Goal: Transaction & Acquisition: Purchase product/service

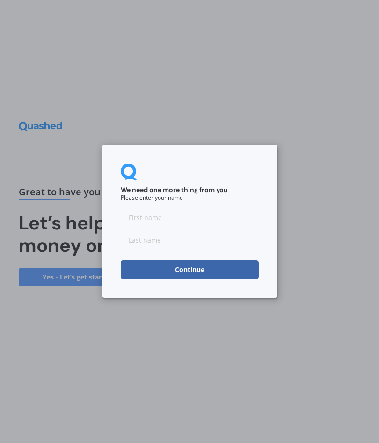
click at [134, 219] on input at bounding box center [190, 217] width 138 height 19
type input "[PERSON_NAME] & [PERSON_NAME]"
click at [134, 245] on input at bounding box center [190, 241] width 138 height 19
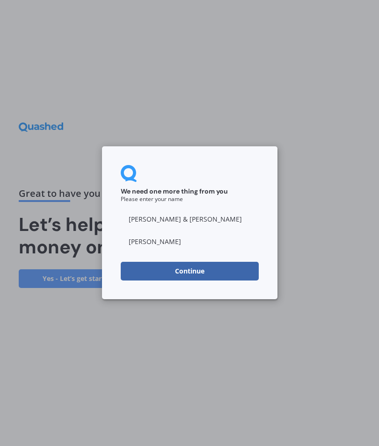
type input "[PERSON_NAME]"
click at [193, 269] on button "Continue" at bounding box center [190, 271] width 138 height 19
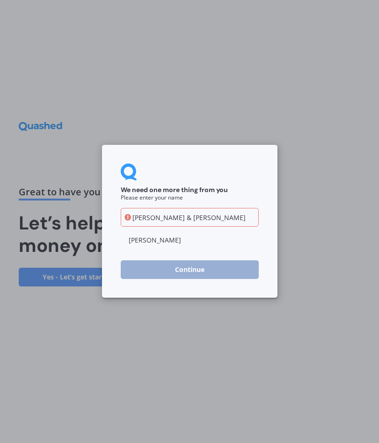
click at [185, 214] on input "[PERSON_NAME] & [PERSON_NAME]" at bounding box center [190, 217] width 138 height 19
click at [158, 223] on input "[PERSON_NAME] &" at bounding box center [190, 219] width 138 height 19
click at [151, 220] on input "[PERSON_NAME] &" at bounding box center [190, 219] width 138 height 19
click at [189, 220] on input "[PERSON_NAME] &" at bounding box center [190, 219] width 138 height 19
type input "[PERSON_NAME]"
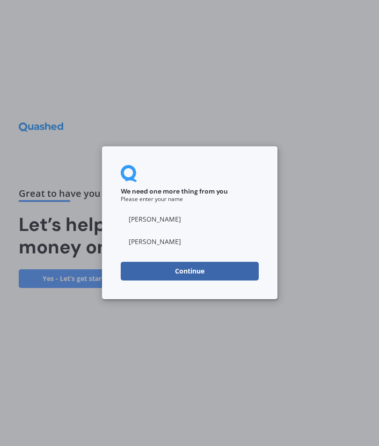
click at [189, 269] on button "Continue" at bounding box center [190, 271] width 138 height 19
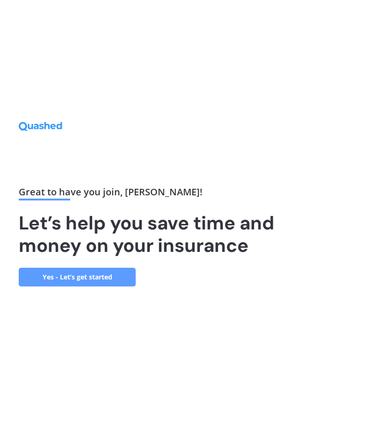
click at [89, 275] on link "Yes - Let’s get started" at bounding box center [77, 277] width 117 height 19
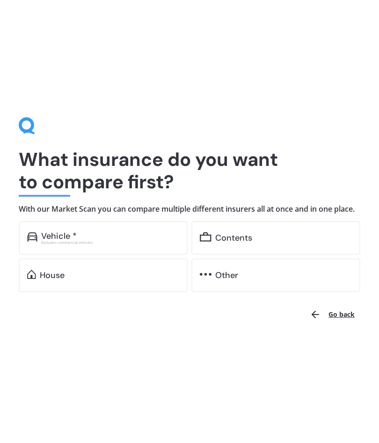
click at [67, 234] on div "Vehicle * Excludes commercial vehicles" at bounding box center [103, 238] width 169 height 34
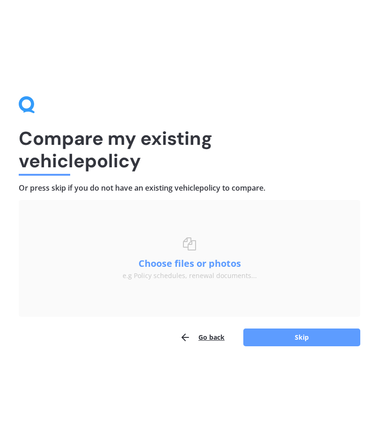
click at [71, 139] on h1 "Compare my existing vehicle policy" at bounding box center [189, 149] width 341 height 45
click at [208, 336] on button "Go back" at bounding box center [202, 337] width 45 height 19
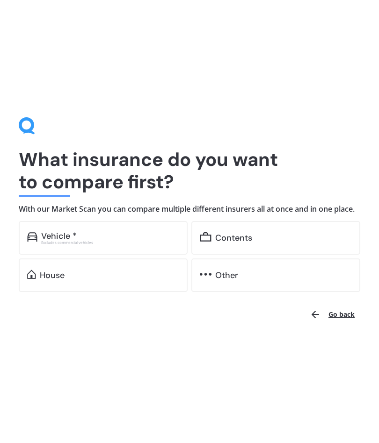
click at [65, 280] on div "House" at bounding box center [52, 275] width 25 height 9
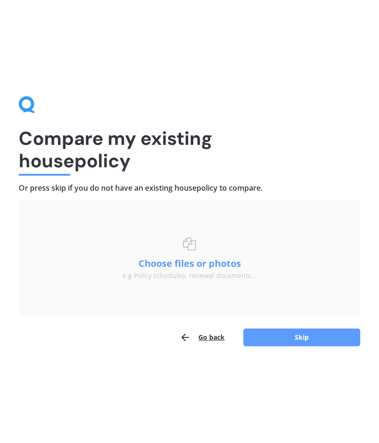
click at [203, 330] on button "Go back" at bounding box center [202, 337] width 45 height 19
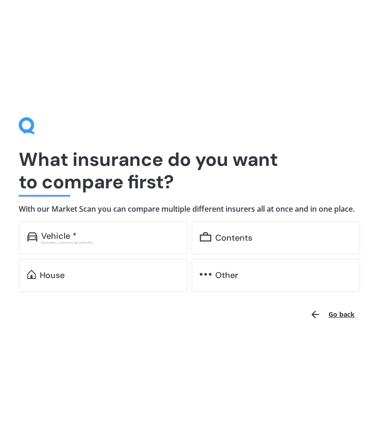
click at [228, 239] on div "Contents" at bounding box center [233, 237] width 37 height 9
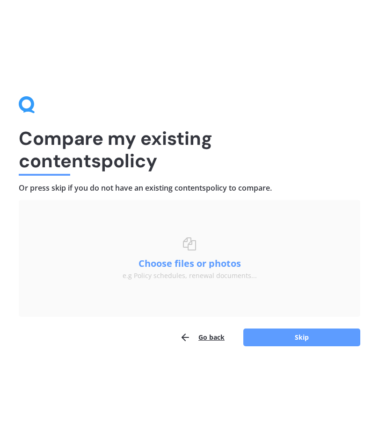
click at [197, 334] on button "Go back" at bounding box center [202, 337] width 45 height 19
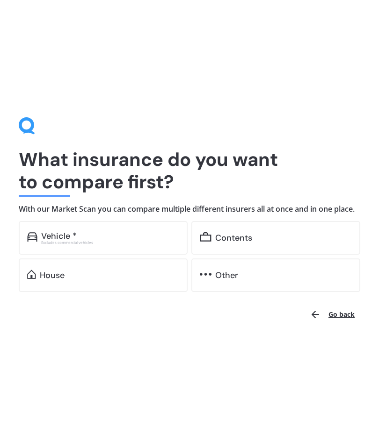
click at [144, 204] on h4 "With our Market Scan you can compare multiple different insurers all at once an…" at bounding box center [189, 209] width 341 height 10
click at [64, 237] on div "Vehicle *" at bounding box center [59, 235] width 36 height 9
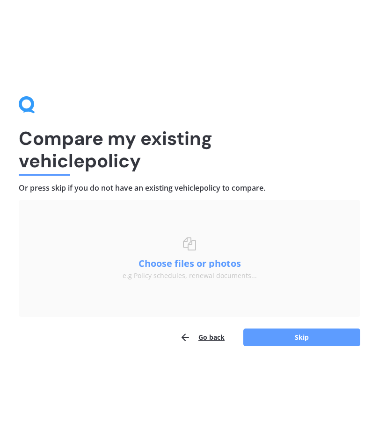
click at [44, 102] on div "Compare my existing vehicle policy Or press skip if you do not have an existing…" at bounding box center [189, 221] width 341 height 251
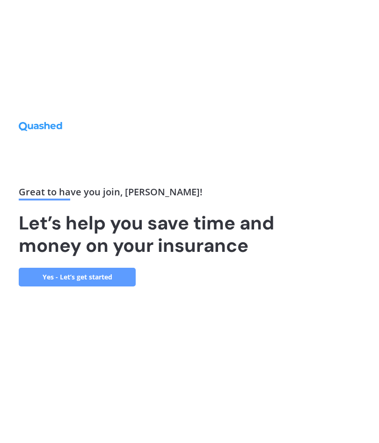
click at [89, 273] on link "Yes - Let’s get started" at bounding box center [77, 277] width 117 height 19
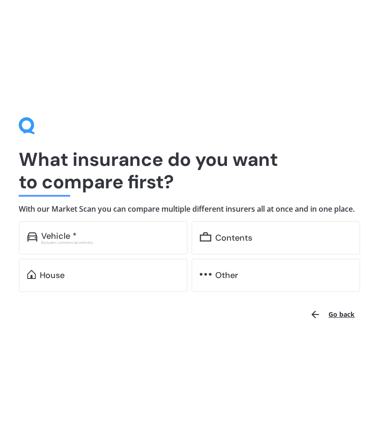
click at [48, 240] on div "Vehicle *" at bounding box center [59, 235] width 36 height 9
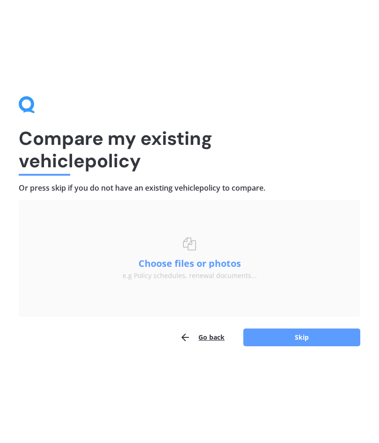
click at [298, 341] on button "Skip" at bounding box center [301, 338] width 117 height 18
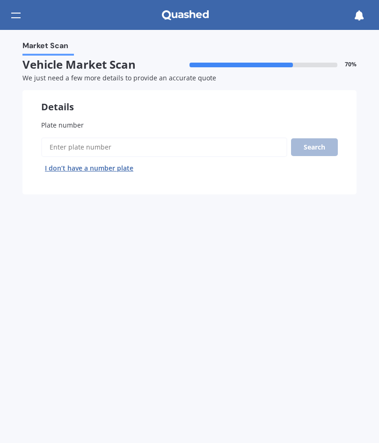
click at [86, 125] on label "Plate number" at bounding box center [189, 125] width 296 height 10
click at [86, 137] on input "Plate number" at bounding box center [164, 147] width 246 height 20
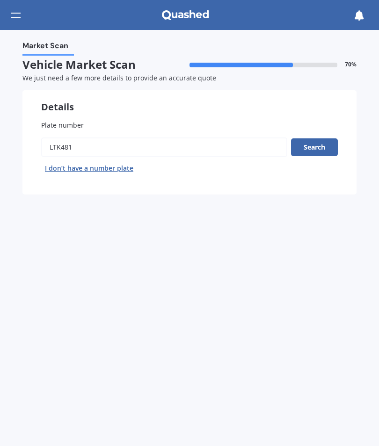
type input "LTK481"
click at [311, 148] on button "Search" at bounding box center [314, 147] width 47 height 18
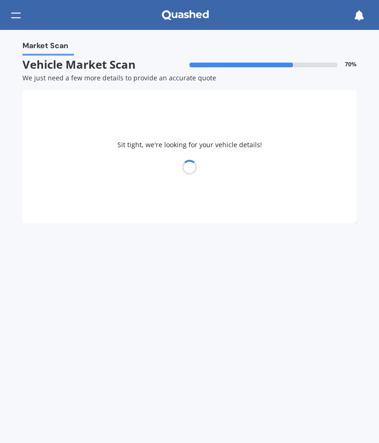
select select "NISSAN"
select select "QASHQAI"
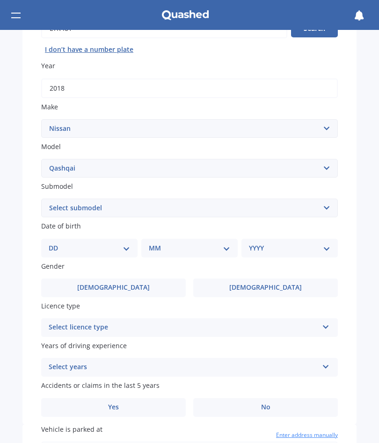
scroll to position [120, 0]
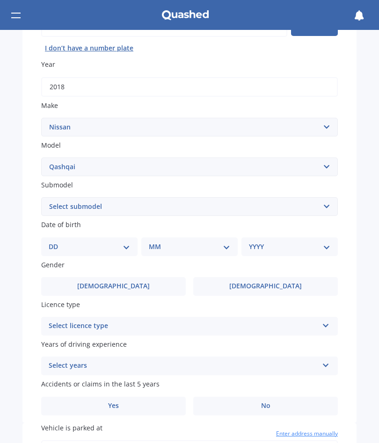
click at [329, 201] on select "Select submodel (All Other) N-TEC ST ST-L Ti Ti-L TI-L E-POWER 1.5PEH TS Turbo …" at bounding box center [189, 206] width 296 height 19
select select "TI"
click at [127, 242] on select "DD 01 02 03 04 05 06 07 08 09 10 11 12 13 14 15 16 17 18 19 20 21 22 23 24 25 2…" at bounding box center [89, 247] width 81 height 10
select select "01"
click at [229, 242] on select "MM 01 02 03 04 05 06 07 08 09 10 11 12" at bounding box center [191, 247] width 78 height 10
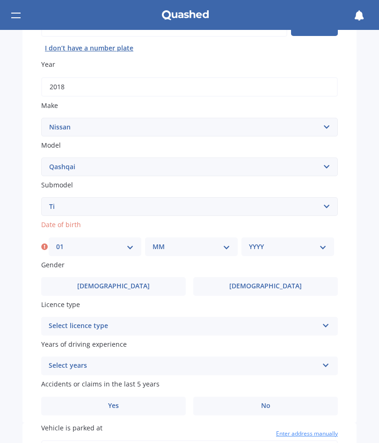
select select "10"
click at [324, 245] on select "YYYY 2025 2024 2023 2022 2021 2020 2019 2018 2017 2016 2015 2014 2013 2012 2011…" at bounding box center [288, 247] width 78 height 10
select select "1945"
click at [117, 282] on span "[DEMOGRAPHIC_DATA]" at bounding box center [113, 286] width 72 height 8
click at [0, 0] on input "[DEMOGRAPHIC_DATA]" at bounding box center [0, 0] width 0 height 0
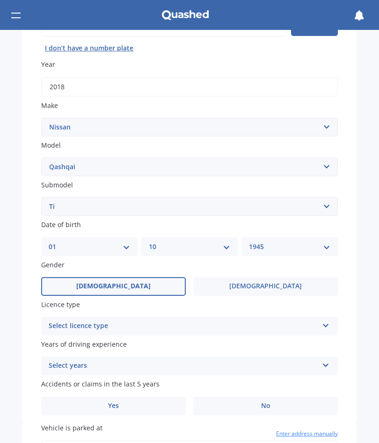
click at [320, 322] on div "Select licence type NZ Full NZ Restricted NZ Learners [GEOGRAPHIC_DATA] [GEOGRA…" at bounding box center [189, 326] width 296 height 19
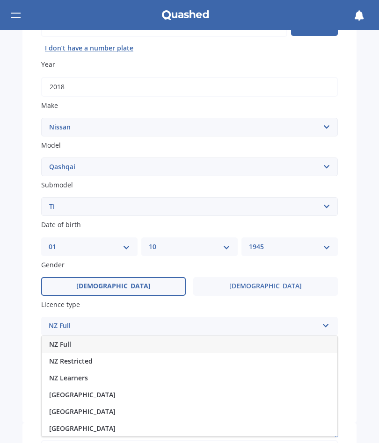
click at [116, 321] on div "NZ Full" at bounding box center [183, 326] width 269 height 11
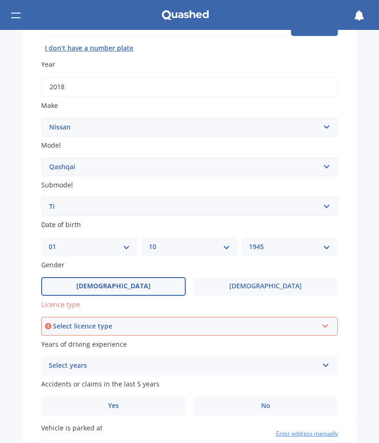
click at [325, 321] on icon at bounding box center [325, 324] width 8 height 7
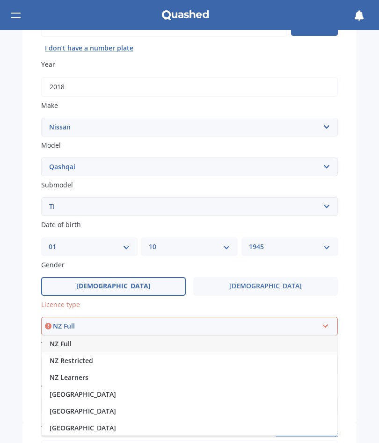
click at [112, 340] on div "NZ Full" at bounding box center [189, 344] width 295 height 17
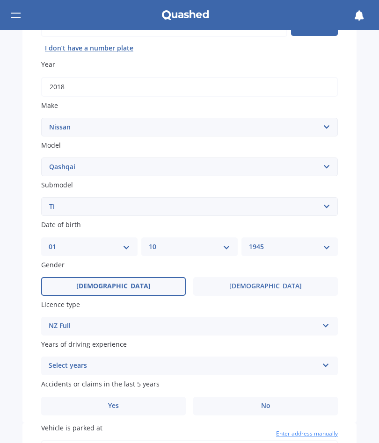
click at [125, 339] on label "Years of driving experience" at bounding box center [189, 344] width 296 height 10
click at [322, 362] on div "Select years 5 or more years 4 years 3 years 2 years 1 year" at bounding box center [189, 366] width 296 height 19
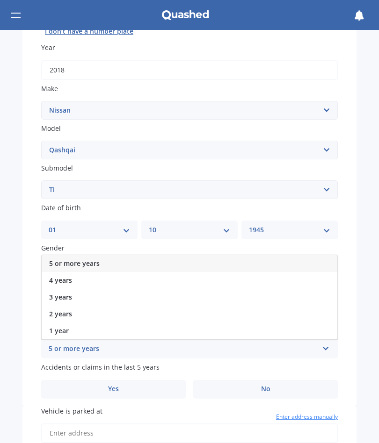
scroll to position [126, 0]
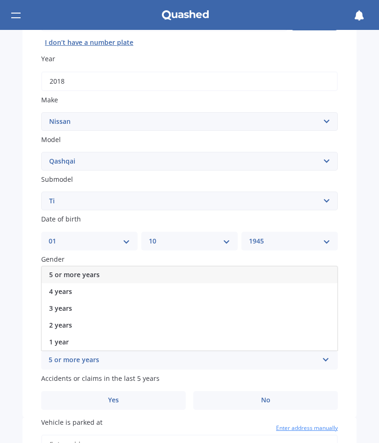
click at [168, 267] on div "5 or more years" at bounding box center [189, 274] width 295 height 17
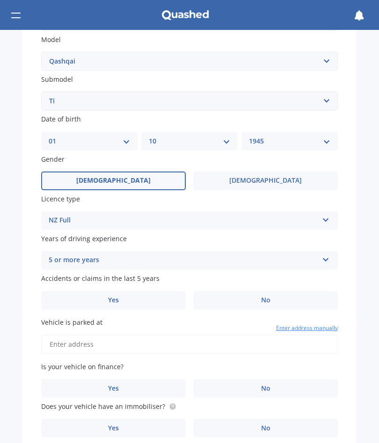
scroll to position [230, 0]
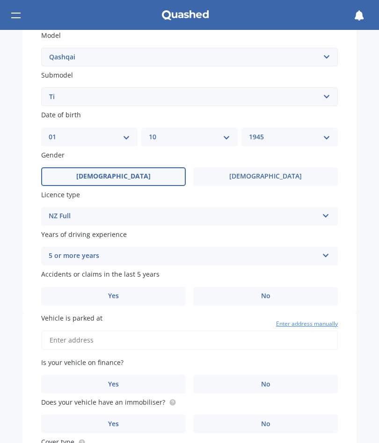
click at [264, 292] on span "No" at bounding box center [265, 296] width 9 height 8
click at [0, 0] on input "No" at bounding box center [0, 0] width 0 height 0
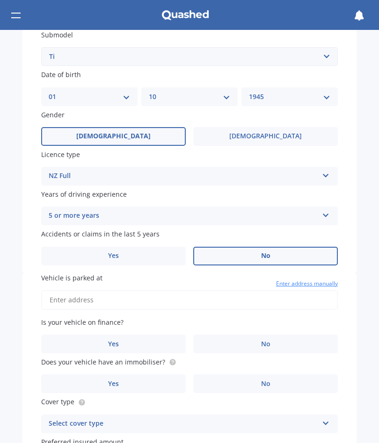
scroll to position [272, 0]
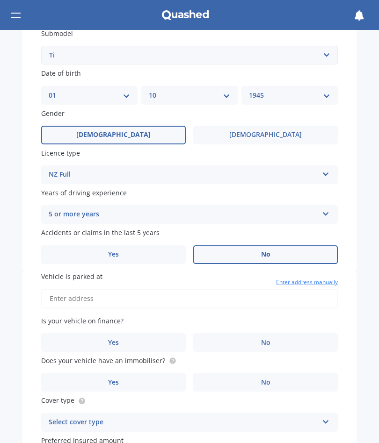
click at [76, 272] on span "Vehicle is parked at" at bounding box center [71, 276] width 61 height 9
click at [76, 289] on input "Vehicle is parked at" at bounding box center [189, 299] width 296 height 20
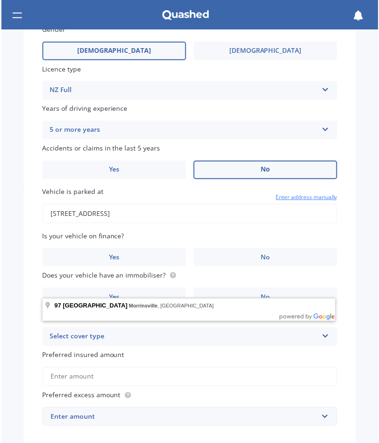
scroll to position [355, 0]
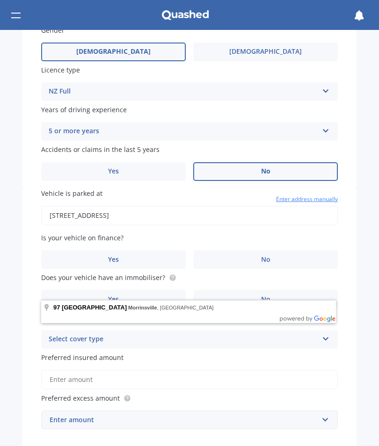
type input "[STREET_ADDRESS]"
click at [270, 256] on span "No" at bounding box center [265, 260] width 9 height 8
click at [0, 0] on input "No" at bounding box center [0, 0] width 0 height 0
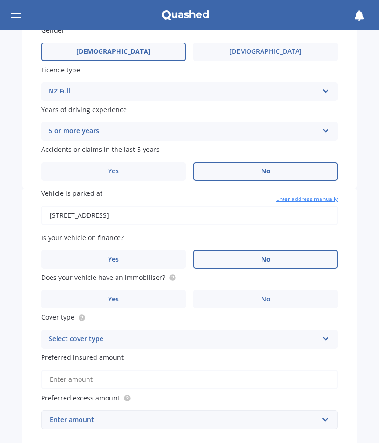
click at [266, 295] on span "No" at bounding box center [265, 299] width 9 height 8
click at [0, 0] on input "No" at bounding box center [0, 0] width 0 height 0
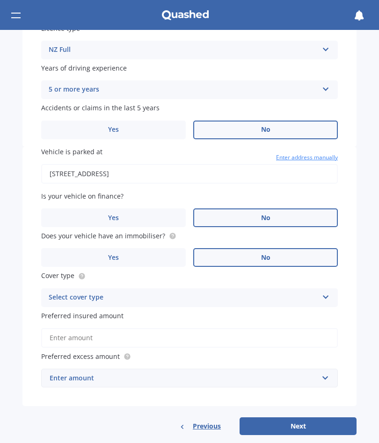
scroll to position [395, 0]
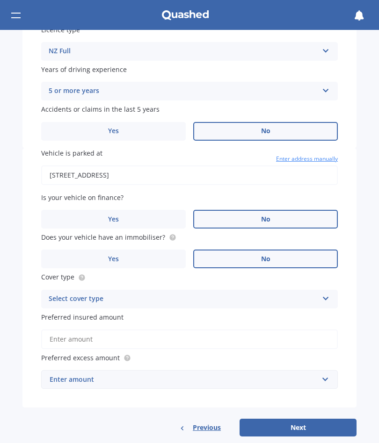
click at [327, 294] on icon at bounding box center [326, 297] width 8 height 7
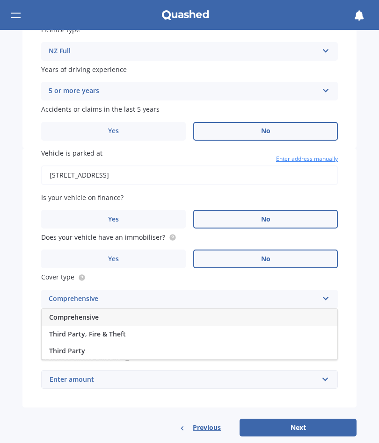
click at [117, 309] on div "Comprehensive" at bounding box center [189, 317] width 295 height 17
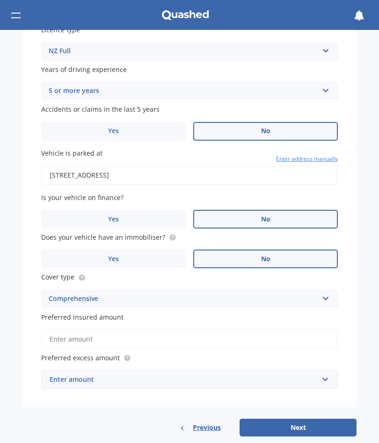
click at [88, 330] on input "Preferred insured amount" at bounding box center [189, 340] width 296 height 20
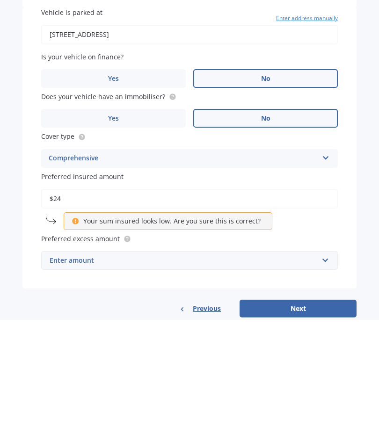
scroll to position [409, 0]
type input "$24,000"
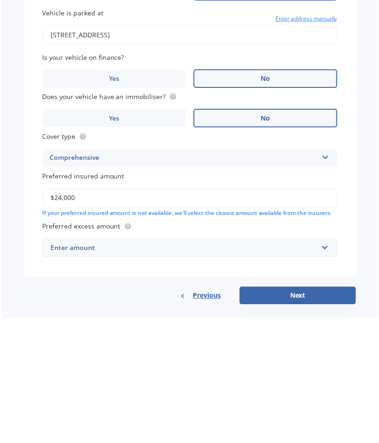
scroll to position [402, 0]
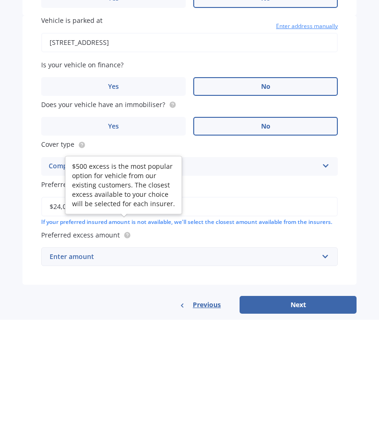
click at [126, 358] on circle at bounding box center [127, 361] width 6 height 6
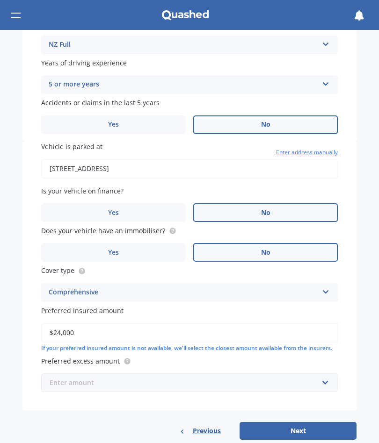
click at [49, 374] on input "text" at bounding box center [186, 383] width 288 height 18
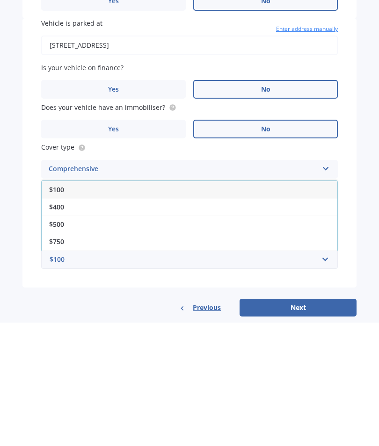
click at [79, 339] on div "$500" at bounding box center [189, 347] width 295 height 17
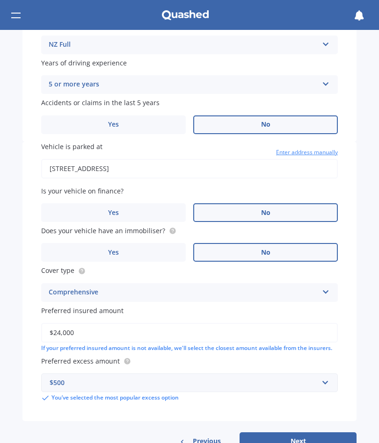
click at [300, 432] on button "Next" at bounding box center [297, 441] width 117 height 18
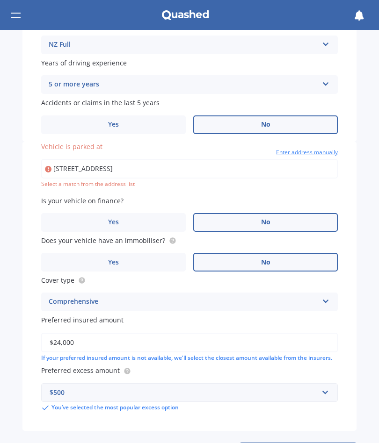
type input "[STREET_ADDRESS]"
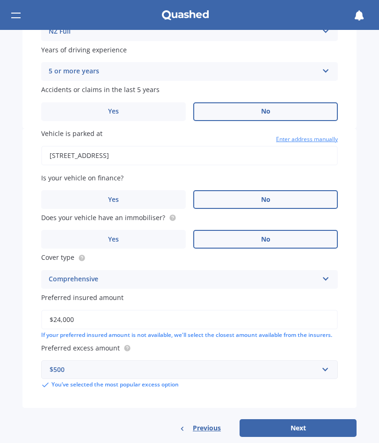
click at [298, 420] on button "Next" at bounding box center [297, 428] width 117 height 18
select select "01"
select select "10"
select select "1945"
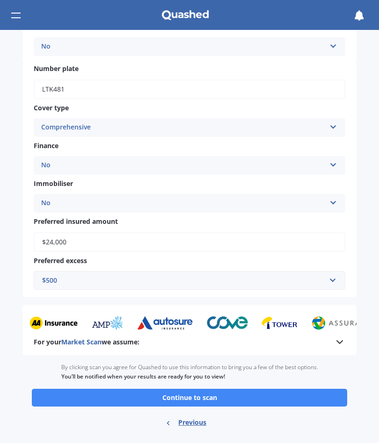
scroll to position [279, 0]
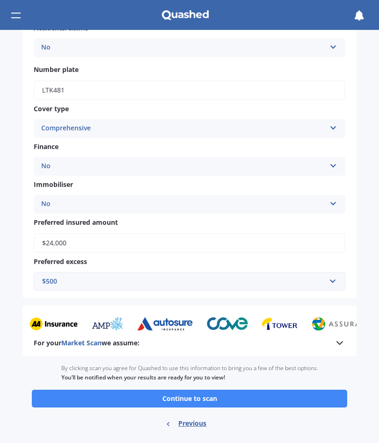
click at [190, 390] on button "Continue to scan" at bounding box center [189, 399] width 315 height 18
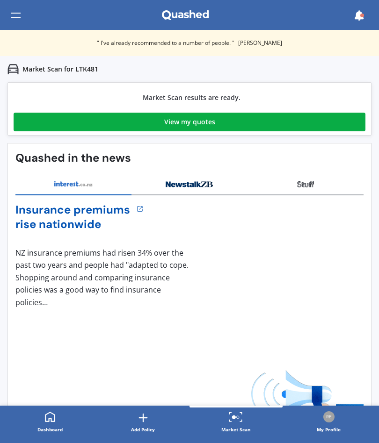
click at [185, 119] on div "View my quotes" at bounding box center [189, 122] width 51 height 19
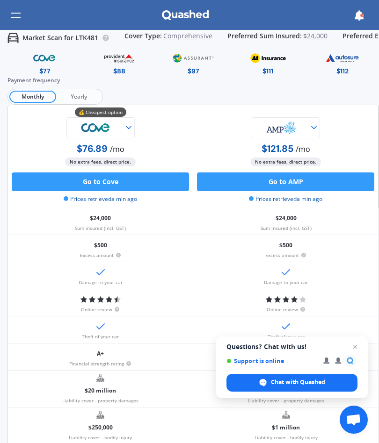
click at [118, 60] on img at bounding box center [118, 58] width 43 height 16
click at [116, 65] on img at bounding box center [118, 58] width 43 height 16
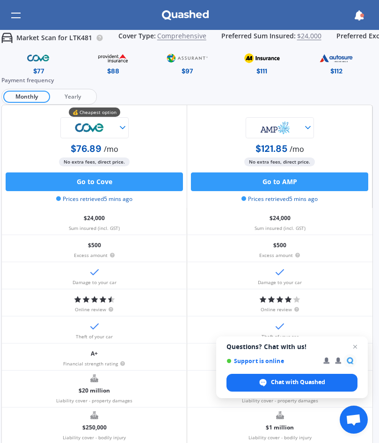
scroll to position [0, 6]
click at [67, 96] on span "Yearly" at bounding box center [72, 97] width 45 height 12
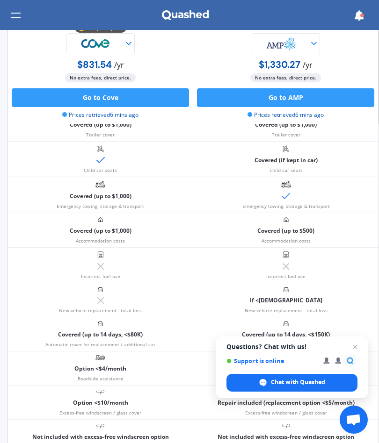
scroll to position [245, 0]
